Goal: Task Accomplishment & Management: Manage account settings

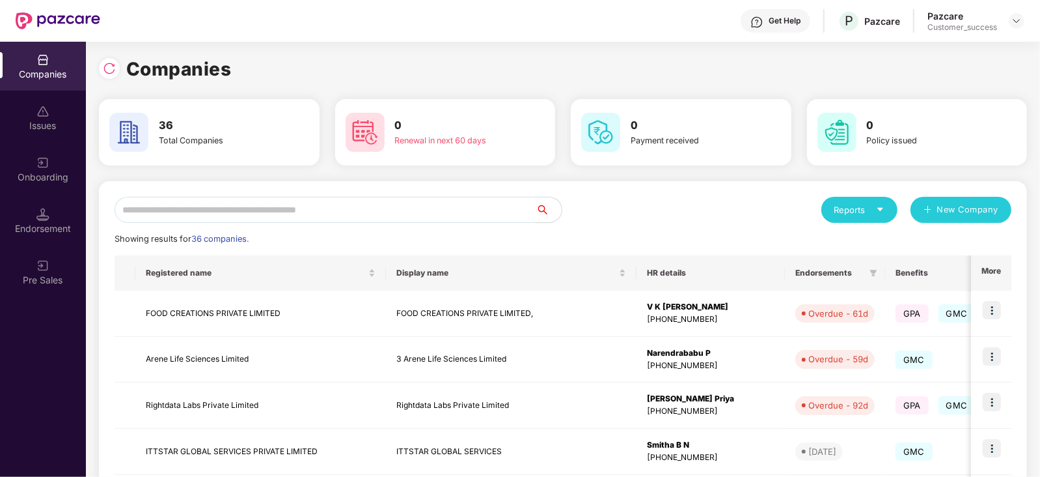
click at [201, 209] on input "text" at bounding box center [325, 210] width 421 height 26
paste input "********"
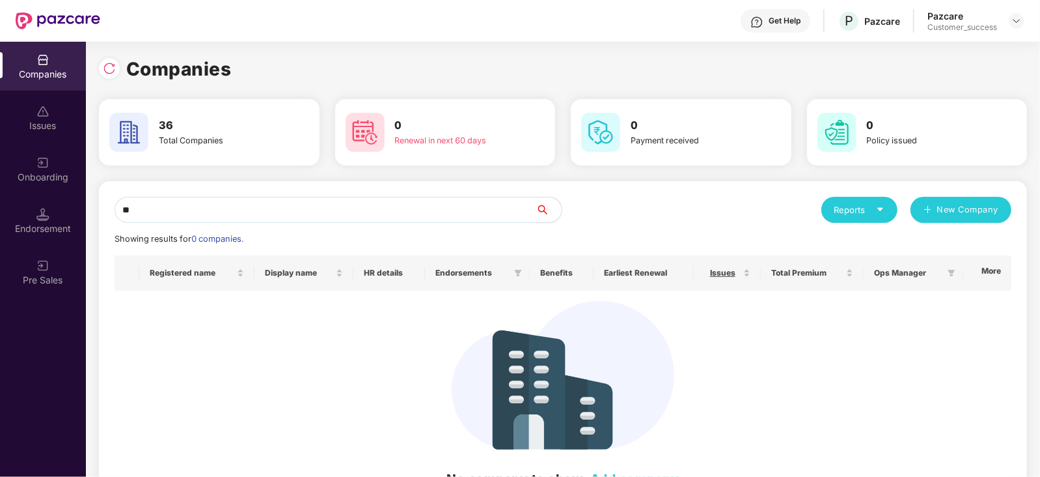
type input "*"
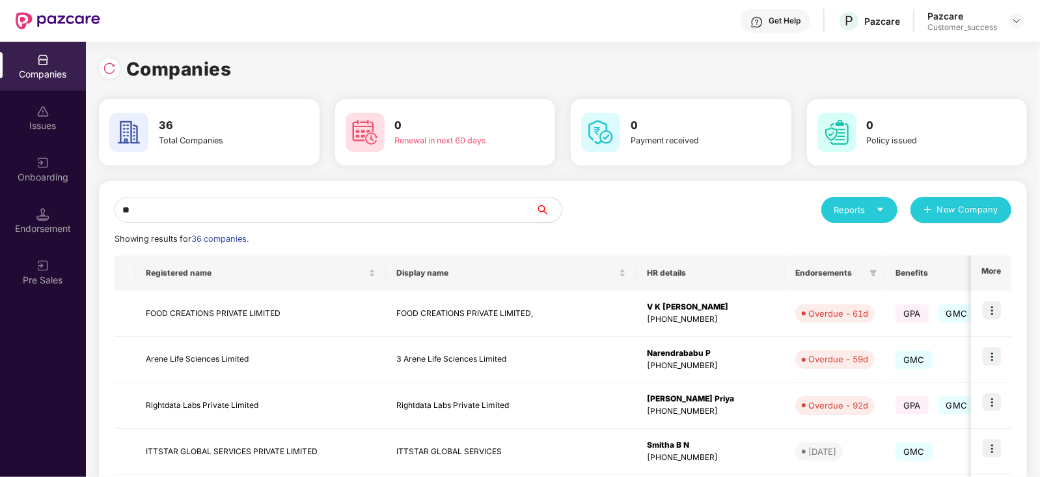
type input "*"
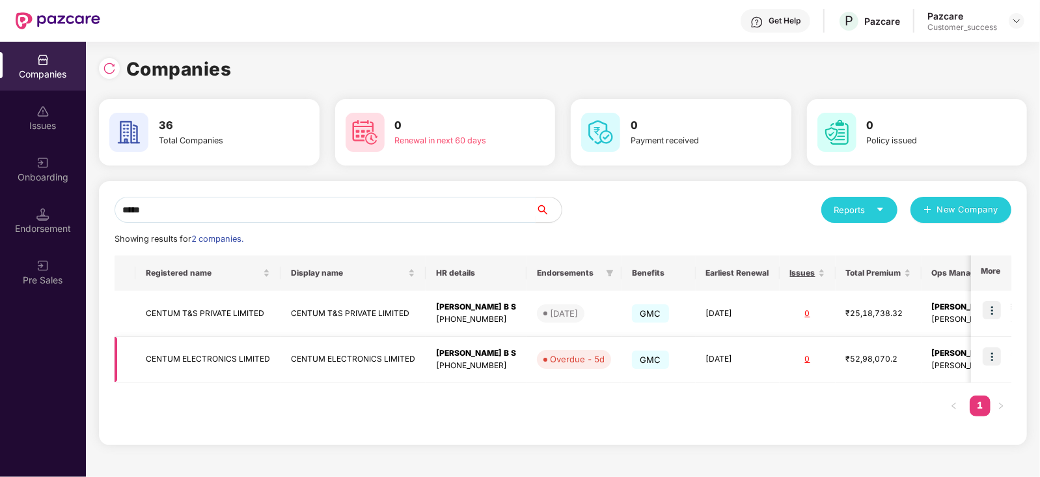
type input "*****"
click at [993, 352] on img at bounding box center [992, 356] width 18 height 18
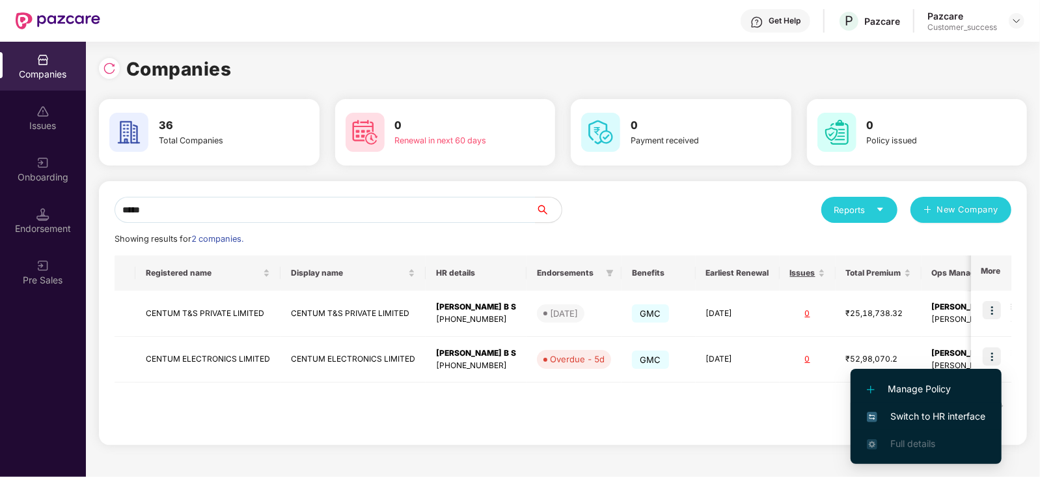
click at [951, 418] on span "Switch to HR interface" at bounding box center [926, 416] width 118 height 14
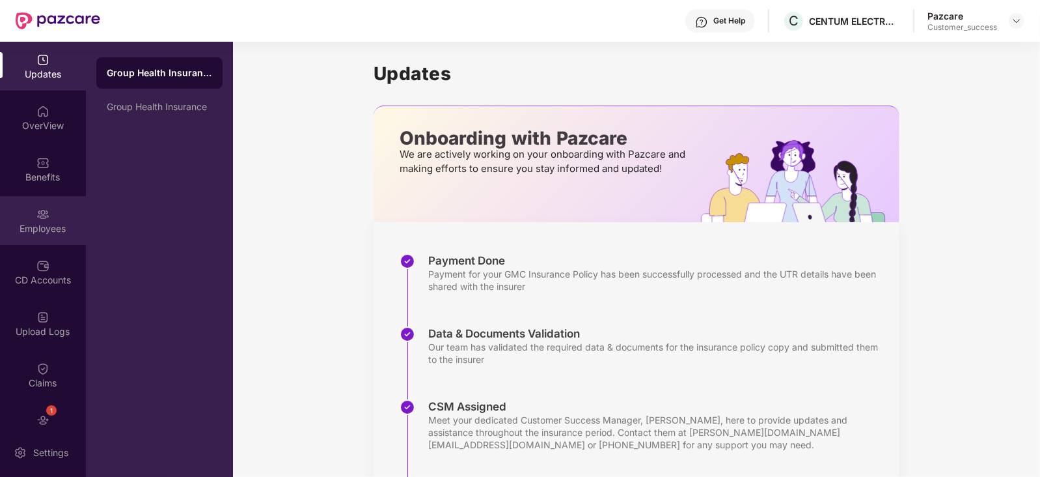
click at [43, 223] on div "Employees" at bounding box center [43, 228] width 86 height 13
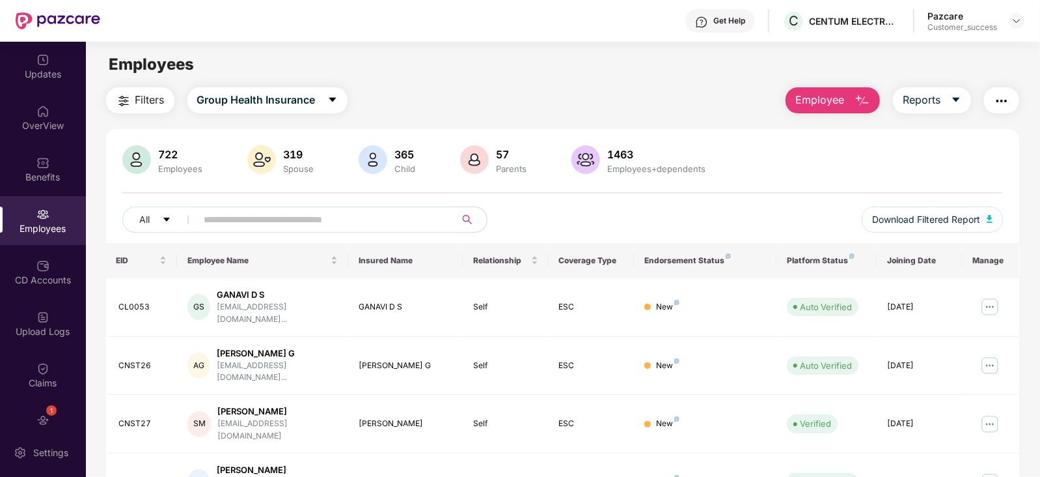
click at [307, 219] on input "text" at bounding box center [321, 220] width 234 height 20
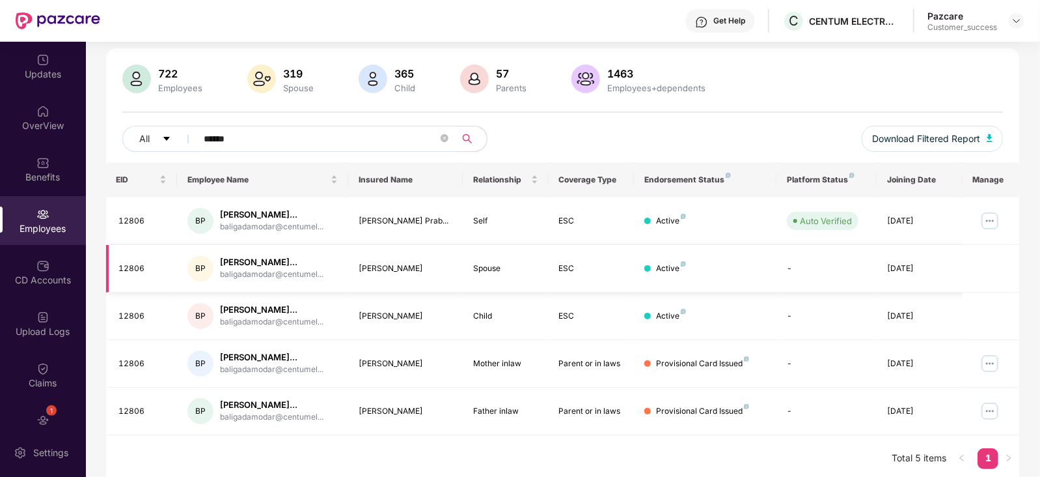
scroll to position [85, 0]
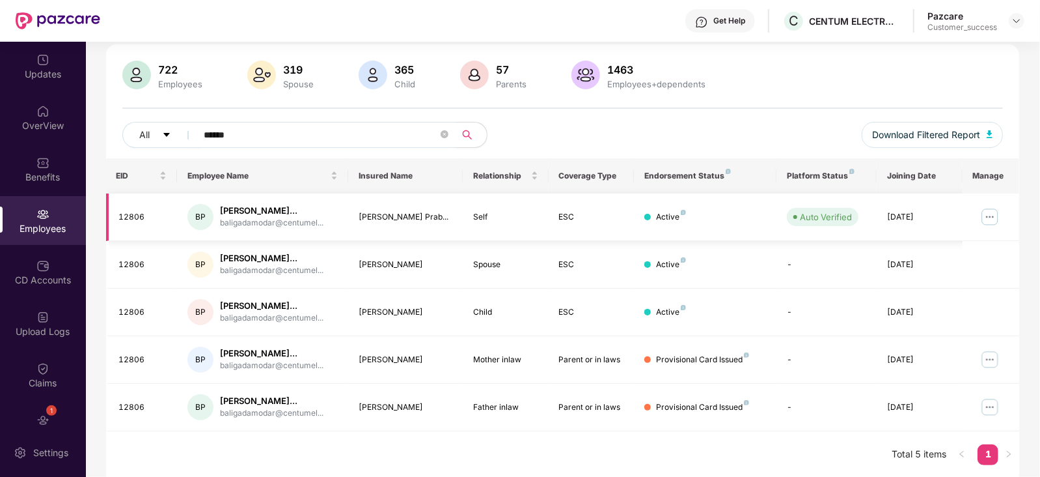
type input "******"
click at [984, 209] on img at bounding box center [990, 216] width 21 height 21
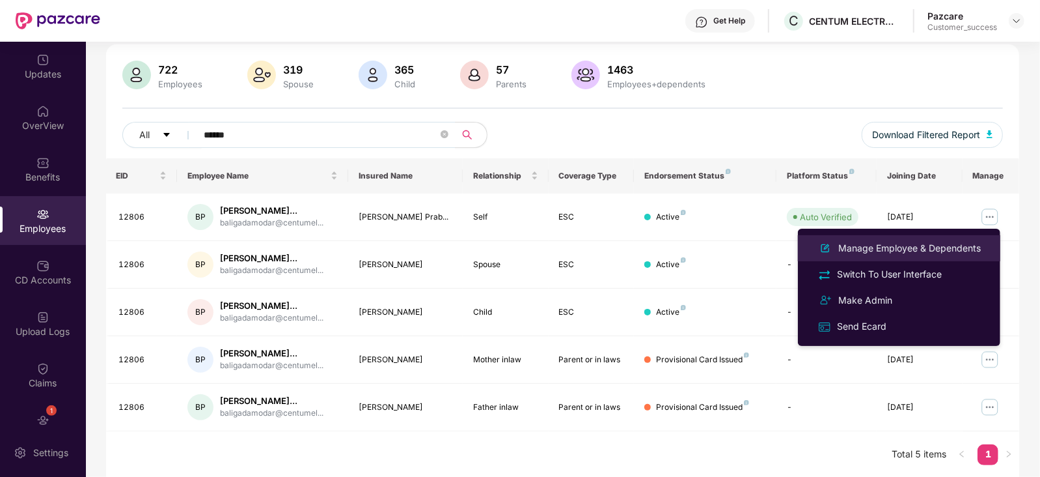
click at [933, 249] on div "Manage Employee & Dependents" at bounding box center [910, 248] width 148 height 14
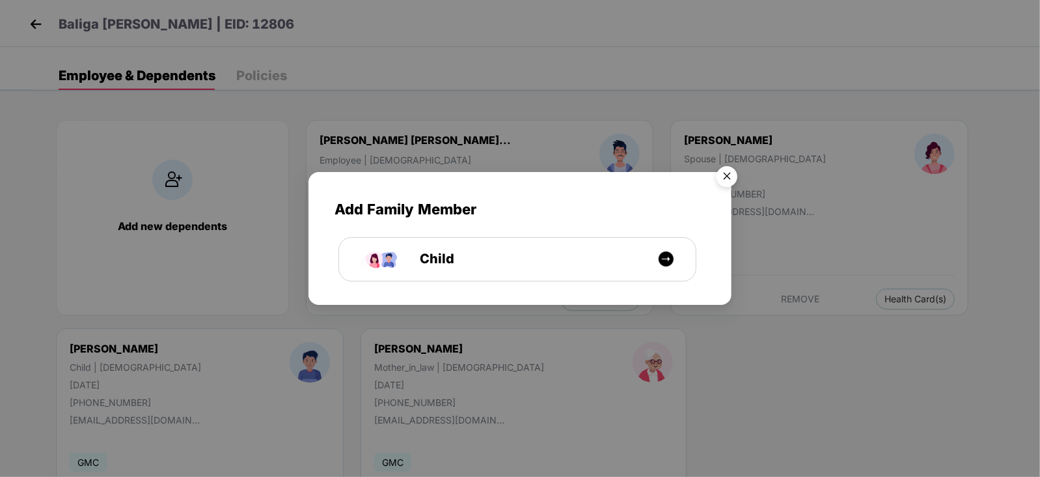
click at [732, 173] on img "Close" at bounding box center [727, 178] width 36 height 36
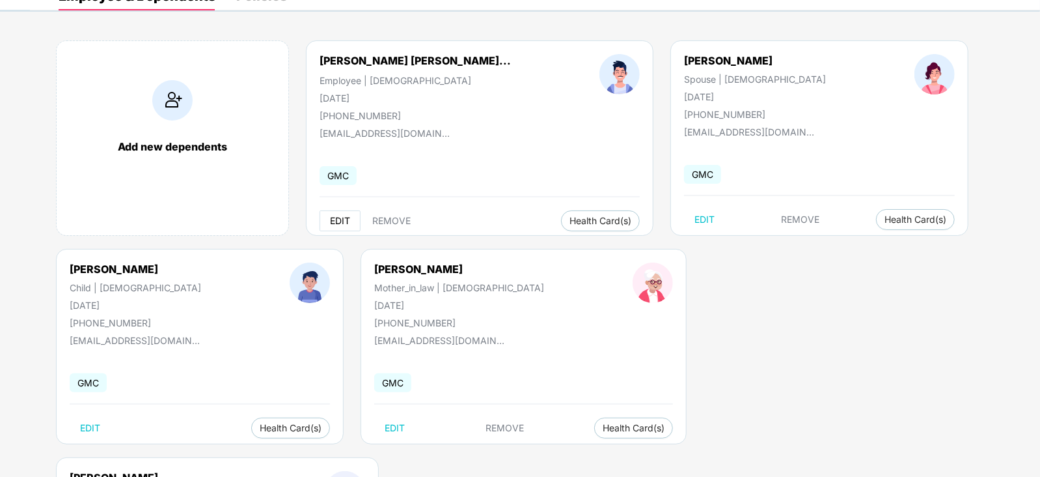
scroll to position [0, 0]
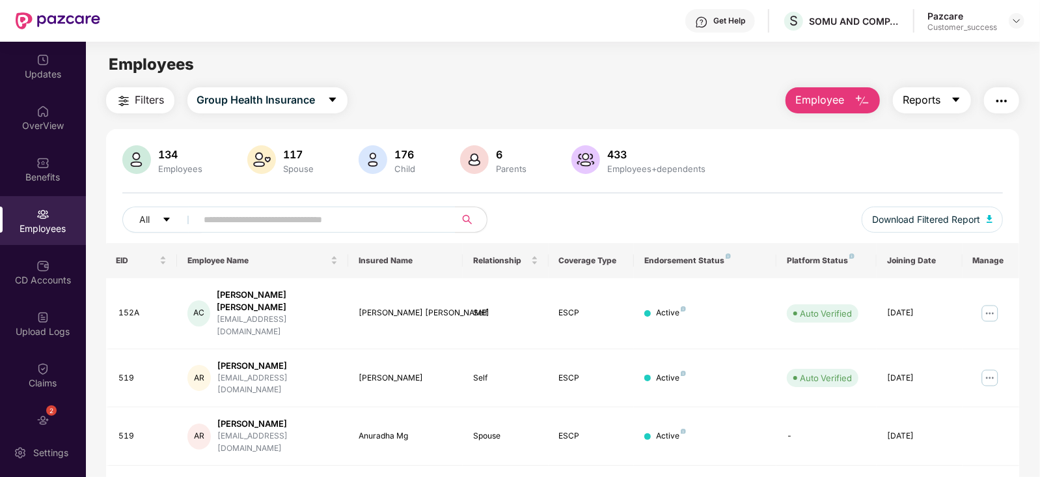
click at [959, 100] on icon "caret-down" at bounding box center [956, 99] width 10 height 10
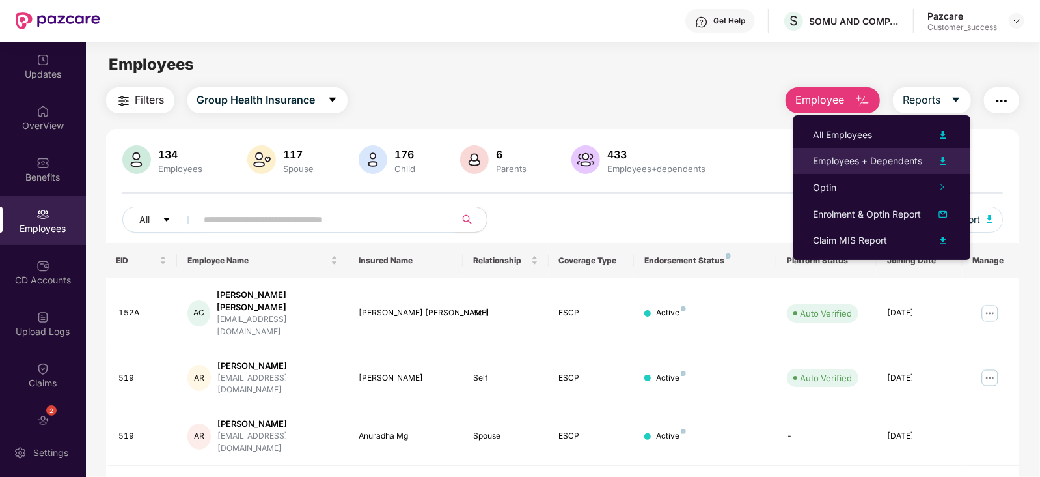
click at [945, 158] on img at bounding box center [944, 161] width 16 height 16
